Goal: Check status: Check status

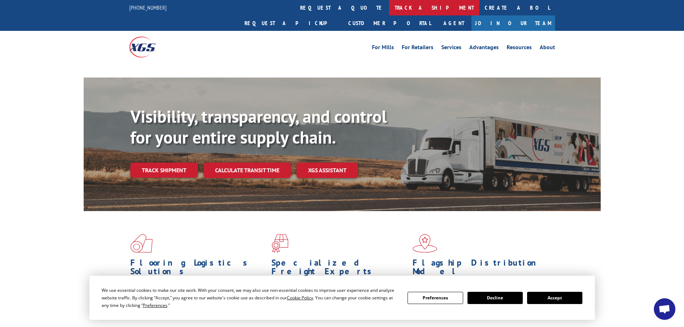
click at [389, 8] on link "track a shipment" at bounding box center [434, 7] width 90 height 15
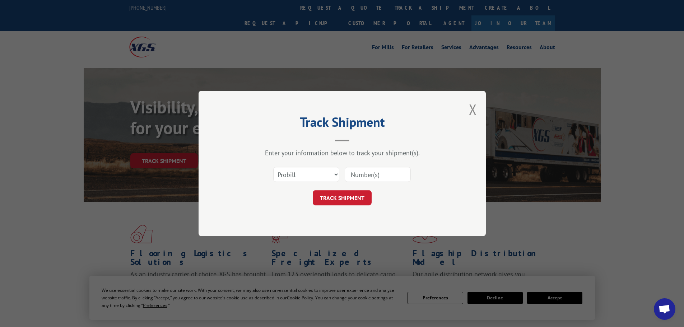
click at [326, 177] on select "Select category... Probill BOL PO" at bounding box center [306, 174] width 66 height 15
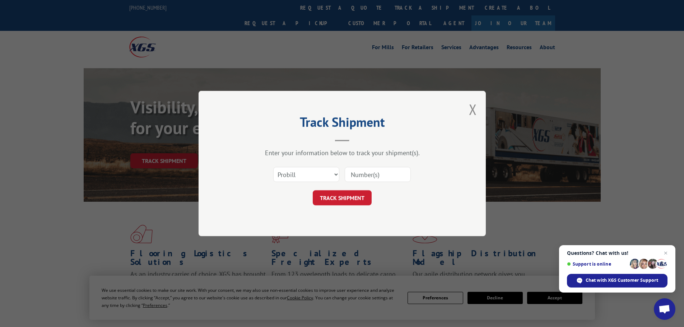
select select "po"
click at [273, 167] on select "Select category... Probill BOL PO" at bounding box center [306, 174] width 66 height 15
click at [360, 173] on input at bounding box center [378, 174] width 66 height 15
paste input "06514963"
type input "06514963"
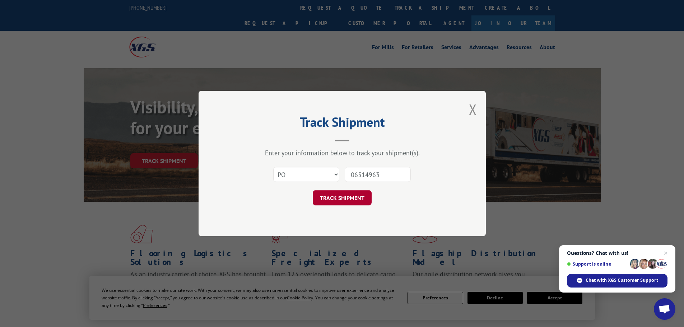
click at [337, 200] on button "TRACK SHIPMENT" at bounding box center [342, 197] width 59 height 15
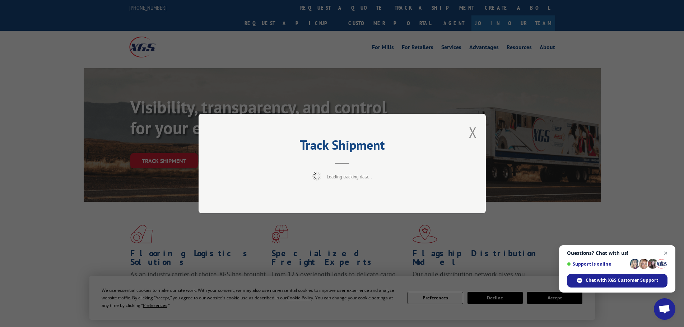
click at [668, 253] on span "Close chat" at bounding box center [665, 253] width 9 height 9
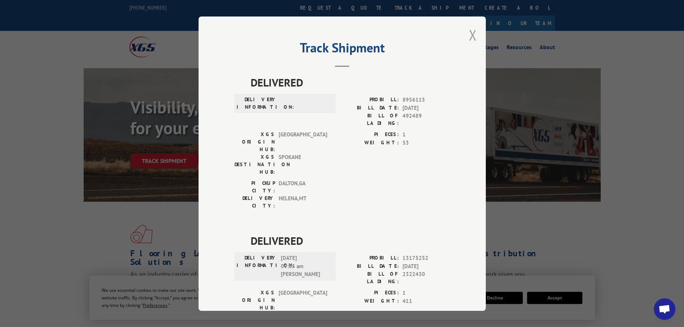
click at [469, 37] on button "Close modal" at bounding box center [473, 34] width 8 height 19
